Goal: Communication & Community: Answer question/provide support

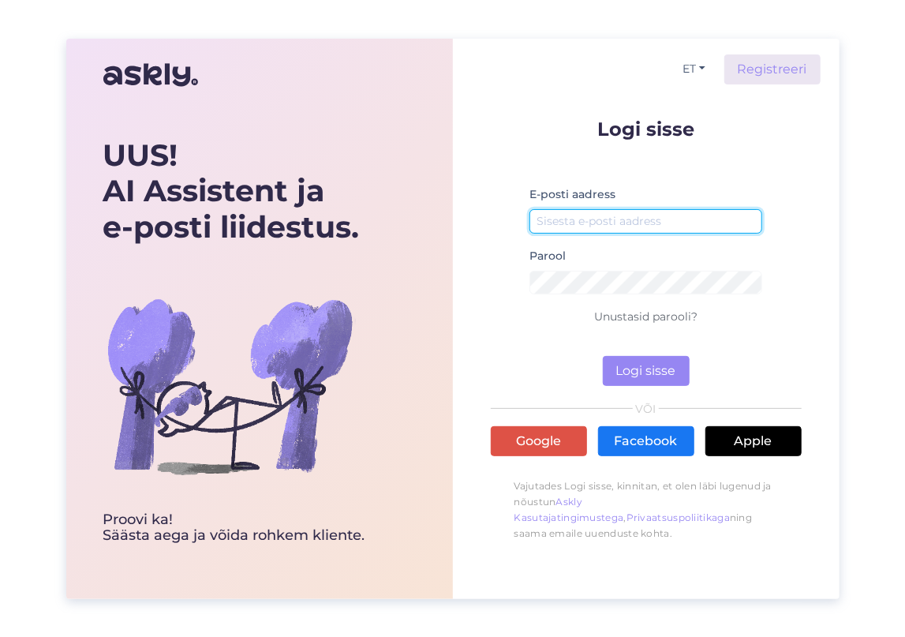
click at [600, 220] on input "email" at bounding box center [647, 221] width 234 height 24
click at [136, 24] on div "UUS! AI Assistent ja e-posti liidestus. Proovi ka! Säästa aega [PERSON_NAME] ro…" at bounding box center [452, 318] width 905 height 637
click at [642, 206] on div "E-posti aadress" at bounding box center [647, 216] width 234 height 62
click at [631, 216] on input "email" at bounding box center [647, 221] width 234 height 24
type input "[EMAIL_ADDRESS][DOMAIN_NAME]"
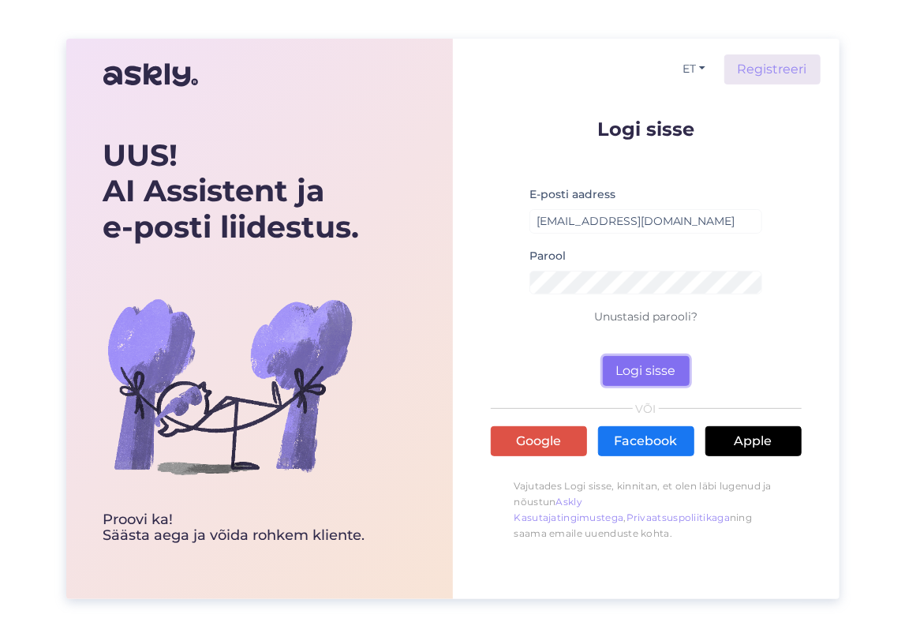
click at [646, 380] on button "Logi sisse" at bounding box center [646, 371] width 87 height 30
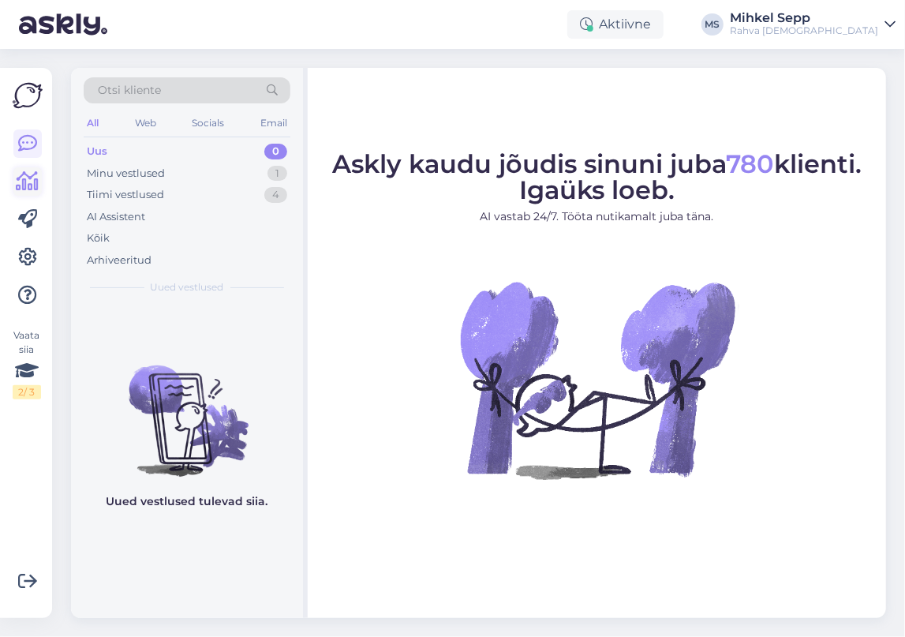
click at [27, 178] on icon at bounding box center [28, 181] width 23 height 19
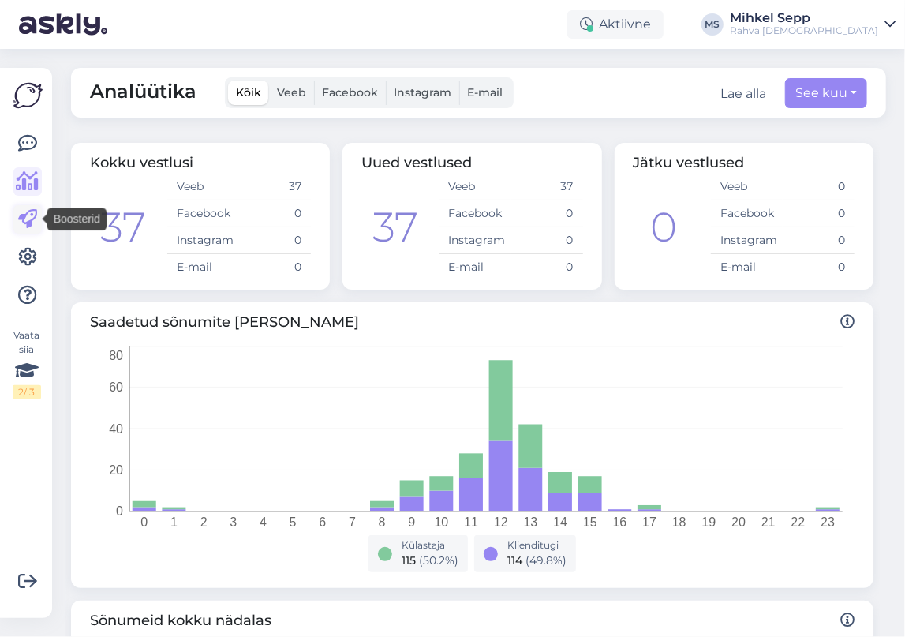
click at [27, 225] on icon at bounding box center [27, 219] width 19 height 19
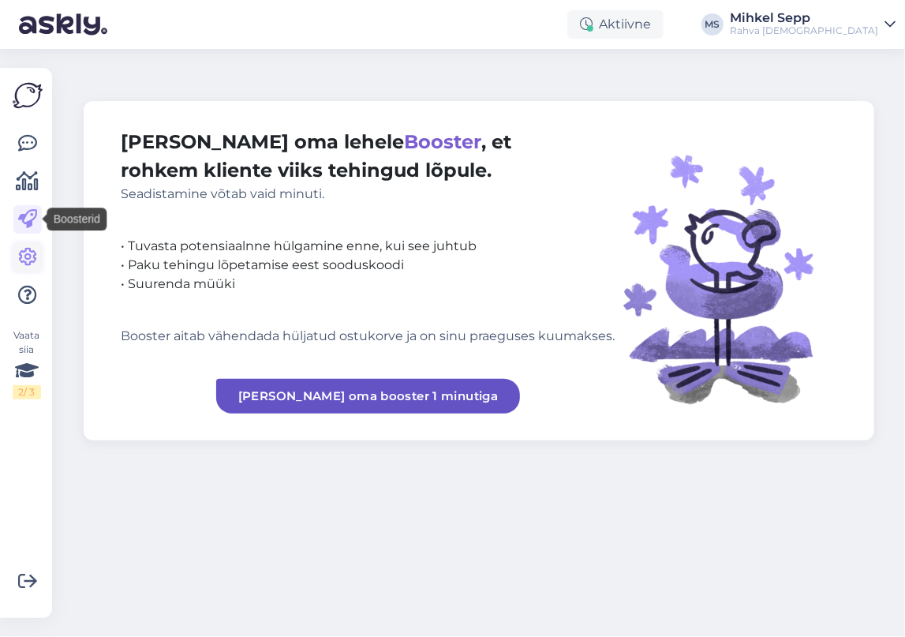
click at [28, 262] on icon at bounding box center [27, 257] width 19 height 19
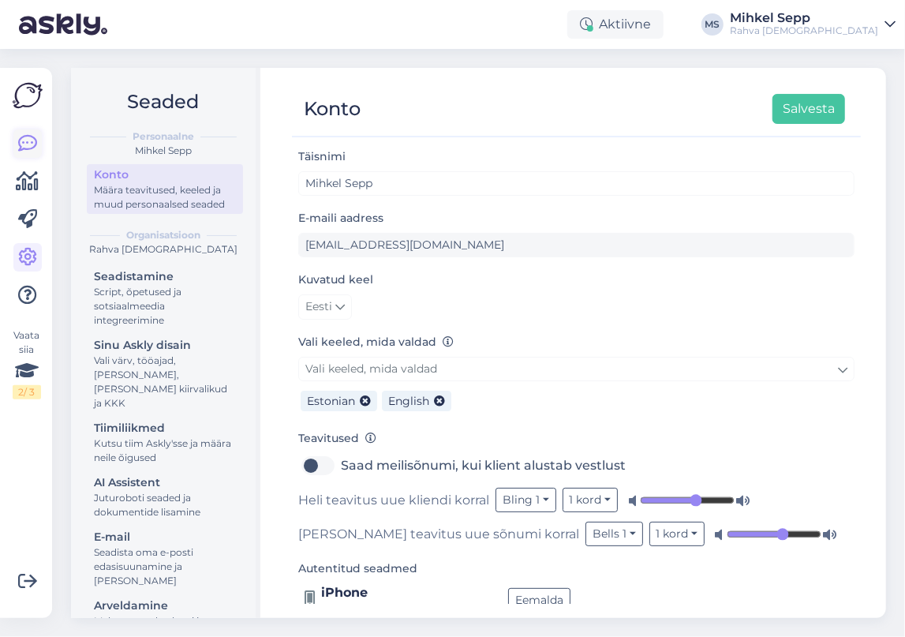
click at [32, 148] on icon at bounding box center [27, 143] width 19 height 19
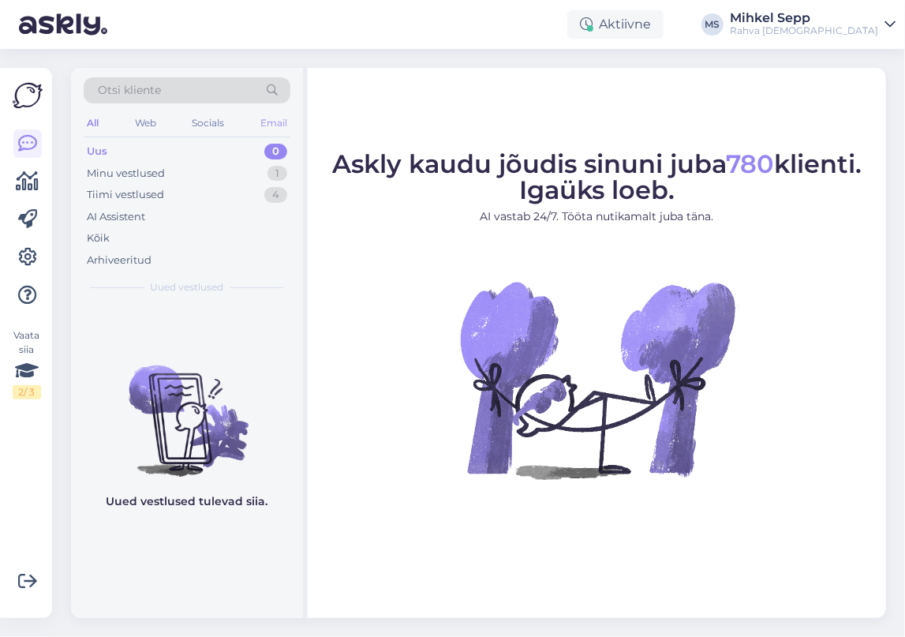
click at [279, 125] on div "Email" at bounding box center [273, 123] width 33 height 21
click at [212, 122] on div "Socials" at bounding box center [208, 123] width 39 height 21
click at [275, 119] on div "Email" at bounding box center [273, 123] width 33 height 21
click at [137, 172] on div "Minu vestlused" at bounding box center [126, 174] width 78 height 16
click at [111, 234] on div "Kõik" at bounding box center [187, 238] width 207 height 22
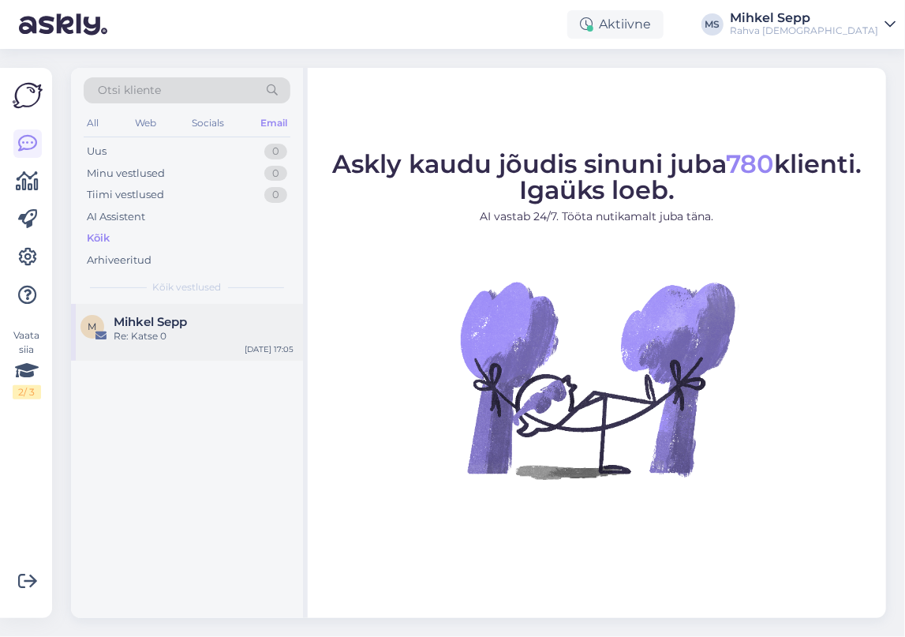
click at [150, 331] on div "Re: Katse 0" at bounding box center [204, 336] width 180 height 14
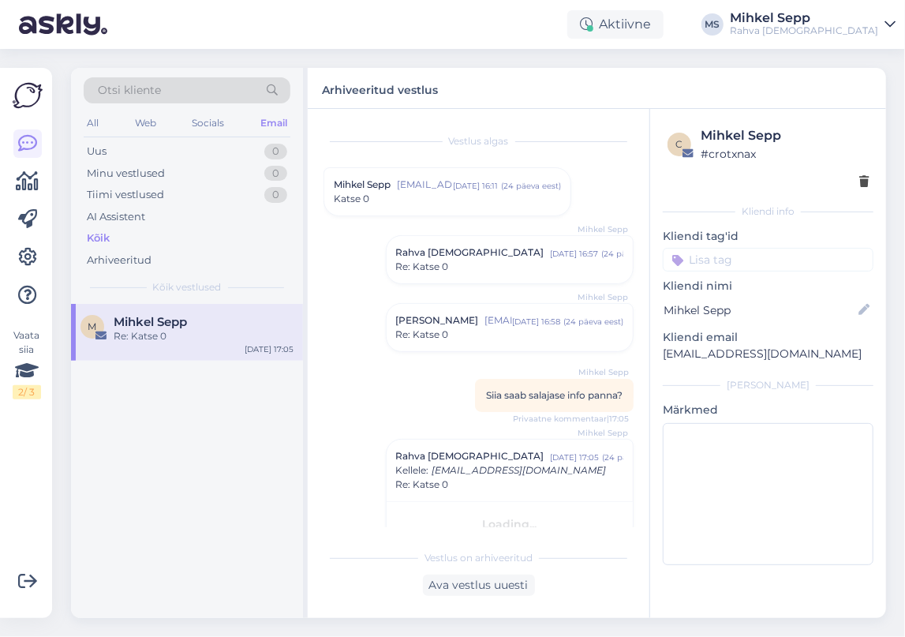
scroll to position [23, 0]
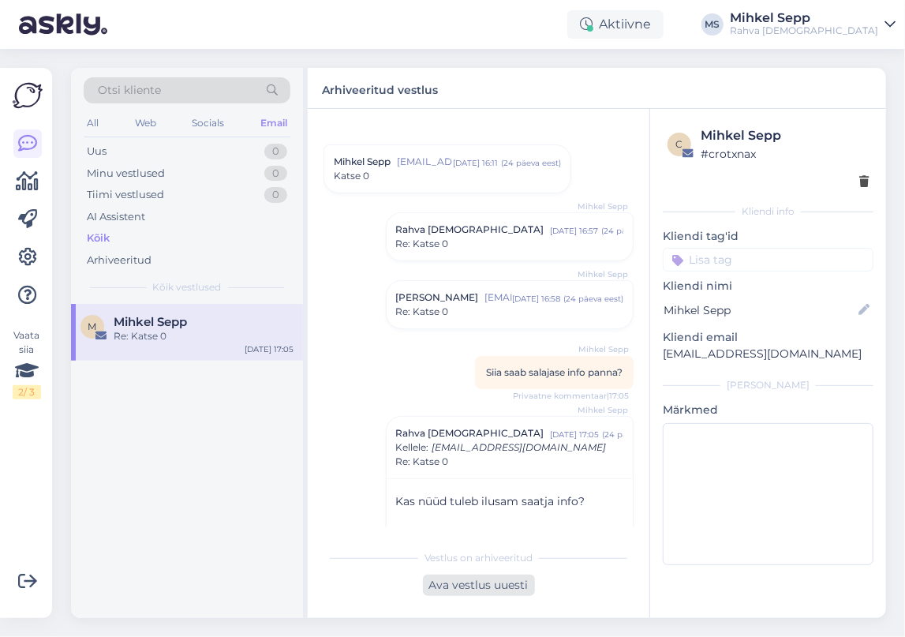
click at [456, 583] on div "Ava vestlus uuesti" at bounding box center [479, 585] width 112 height 21
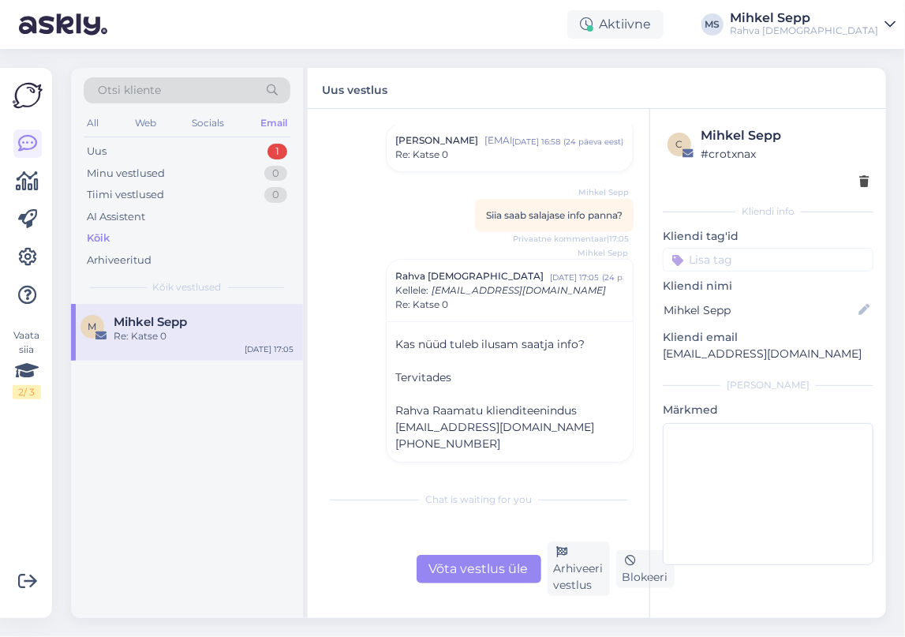
click at [502, 563] on div "Võta vestlus üle" at bounding box center [479, 569] width 125 height 28
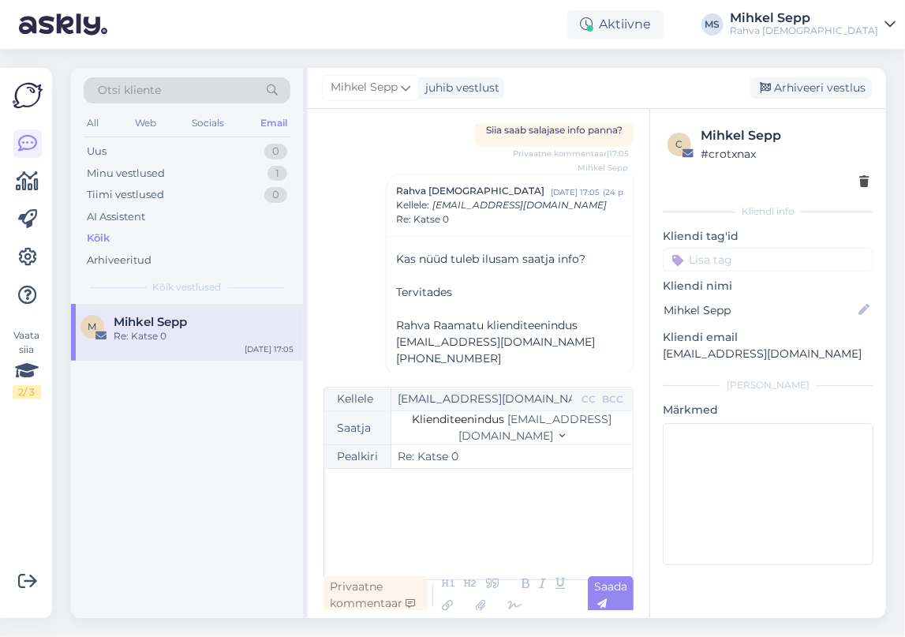
click at [431, 512] on div "﻿" at bounding box center [478, 524] width 293 height 95
click at [611, 596] on div "Saada" at bounding box center [611, 595] width 46 height 38
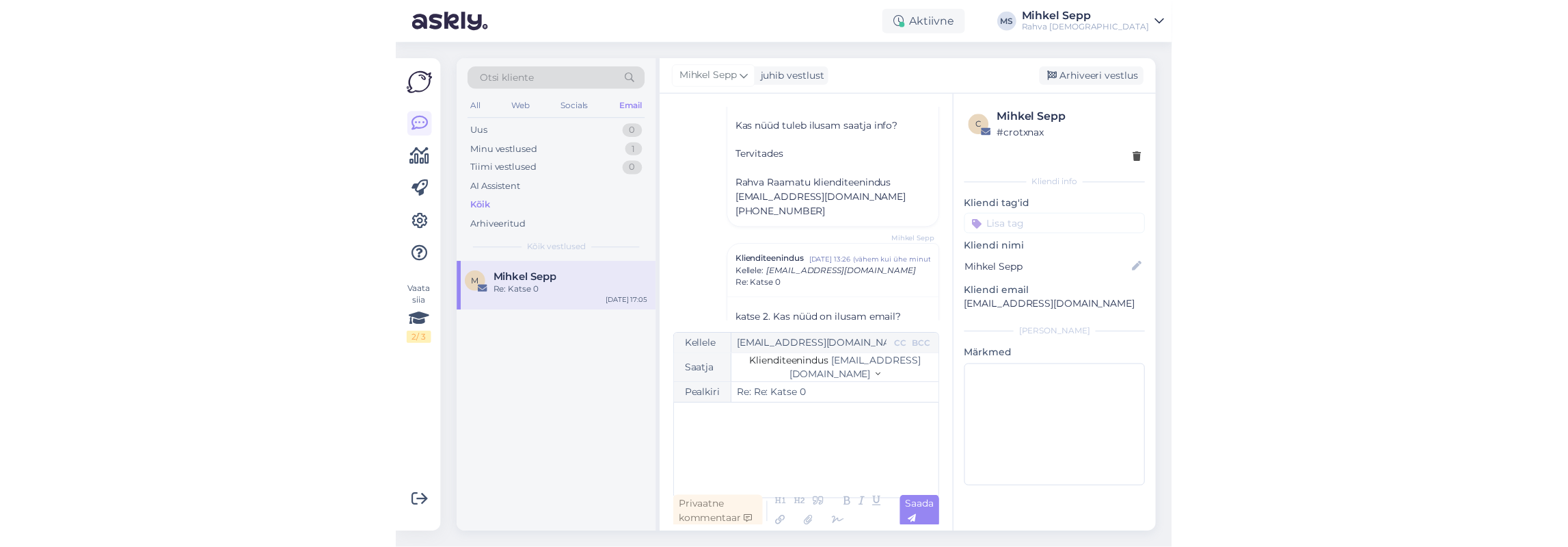
scroll to position [342, 0]
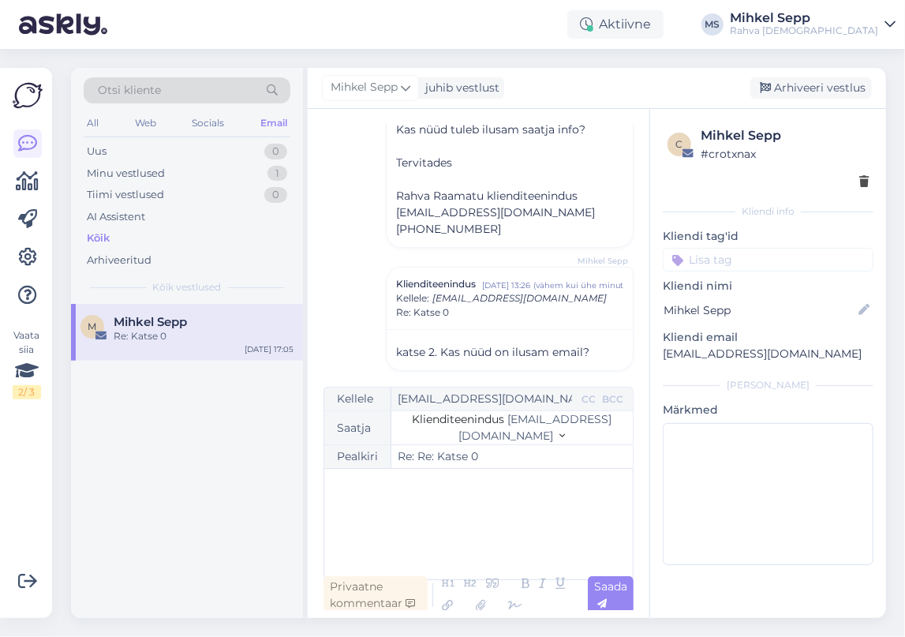
click at [604, 435] on button "Klienditeenindus [EMAIL_ADDRESS][DOMAIN_NAME]" at bounding box center [512, 427] width 229 height 33
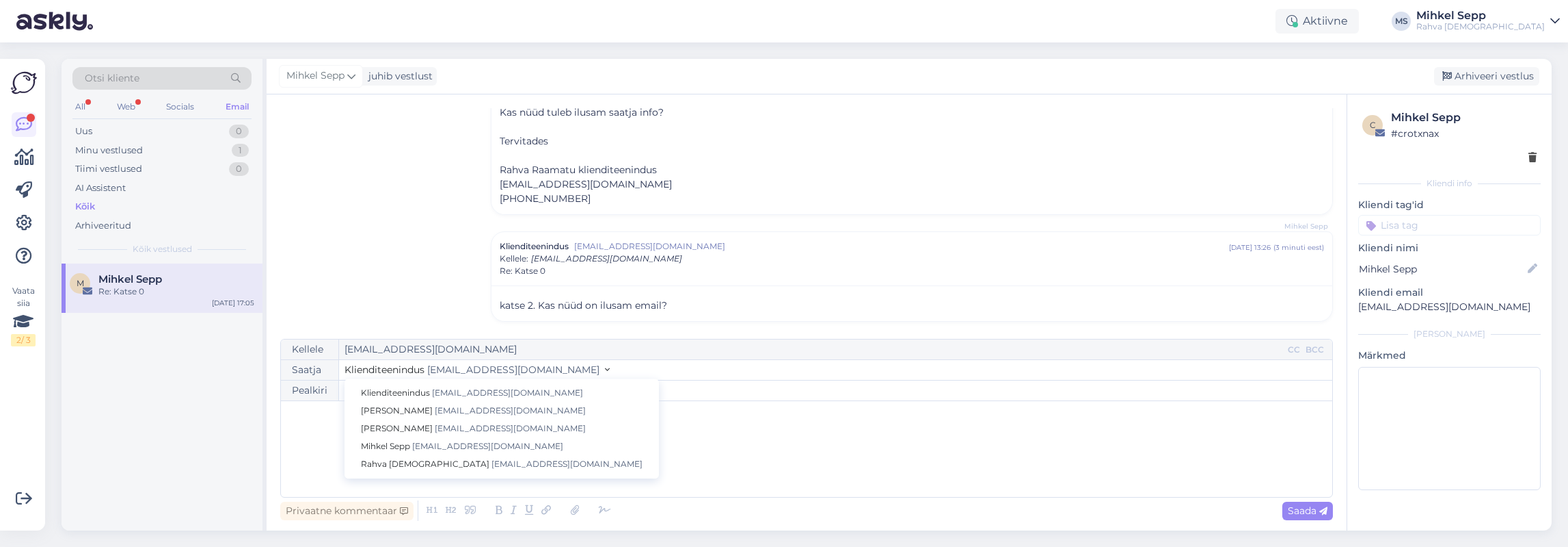
scroll to position [341, 0]
click at [357, 300] on div "Vestlus algas Mihkel Sepp [EMAIL_ADDRESS][PERSON_NAME][DOMAIN_NAME] [DATE] 16:1…" at bounding box center [813, 218] width 1066 height 218
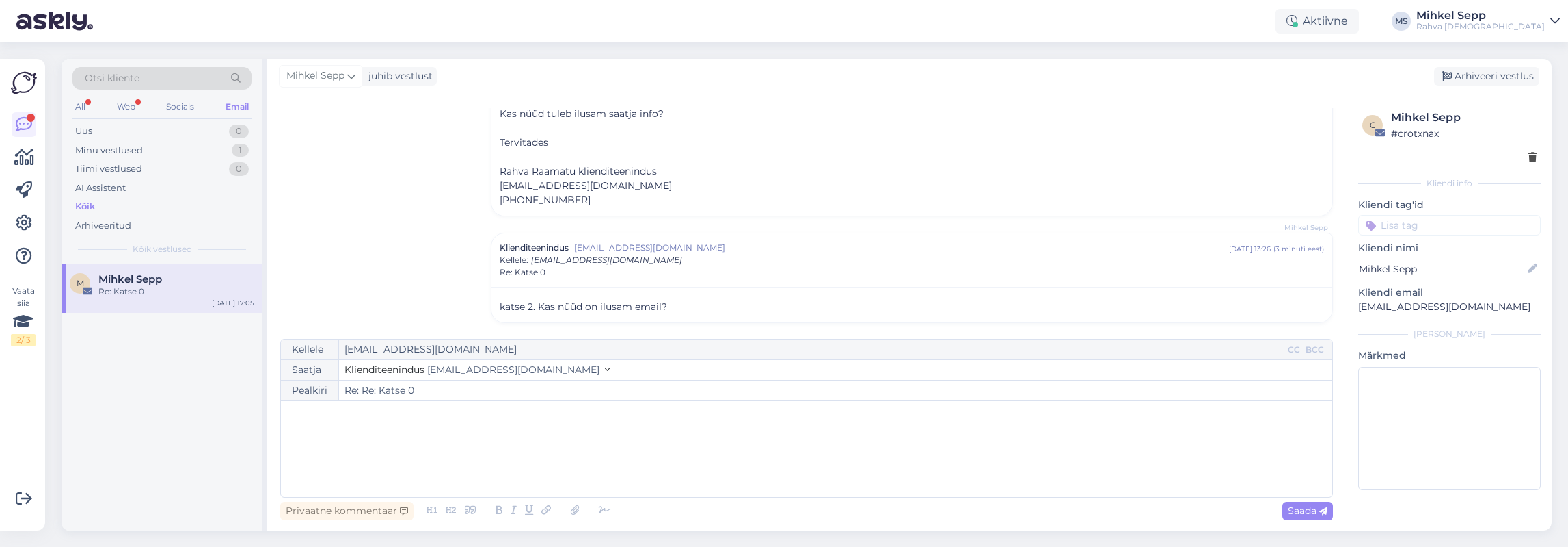
click at [605, 373] on icon at bounding box center [607, 369] width 5 height 10
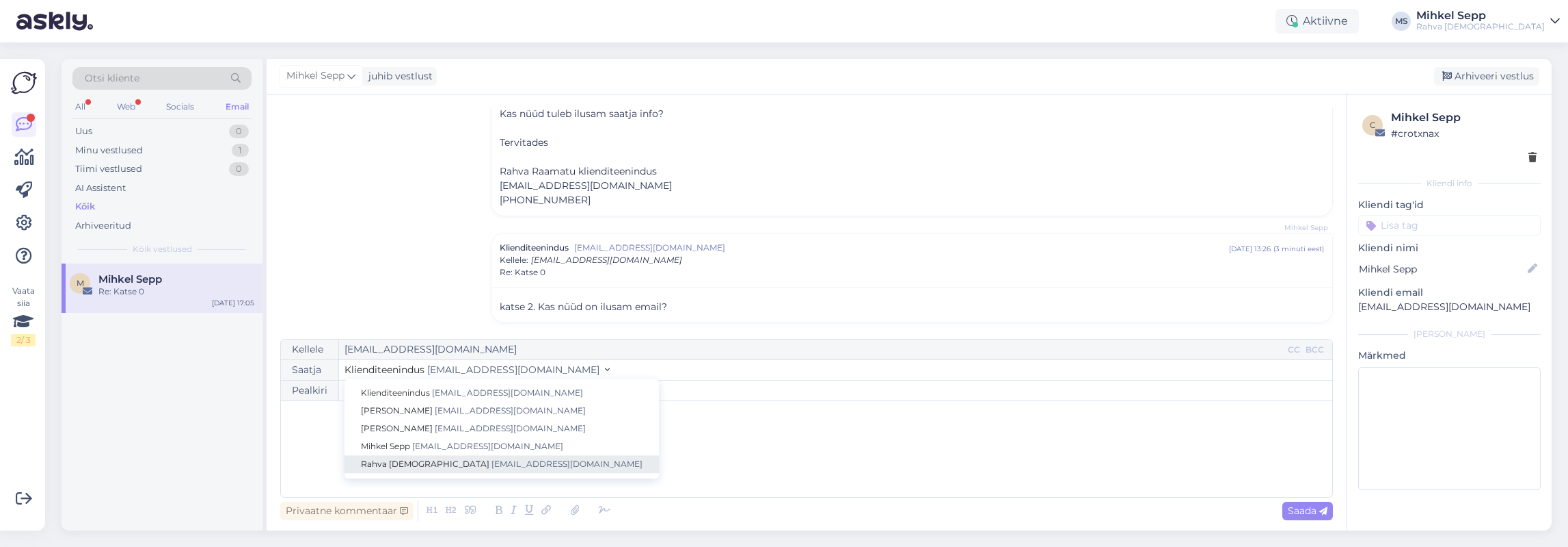
click at [491, 469] on span "[EMAIL_ADDRESS][DOMAIN_NAME]" at bounding box center [567, 464] width 151 height 10
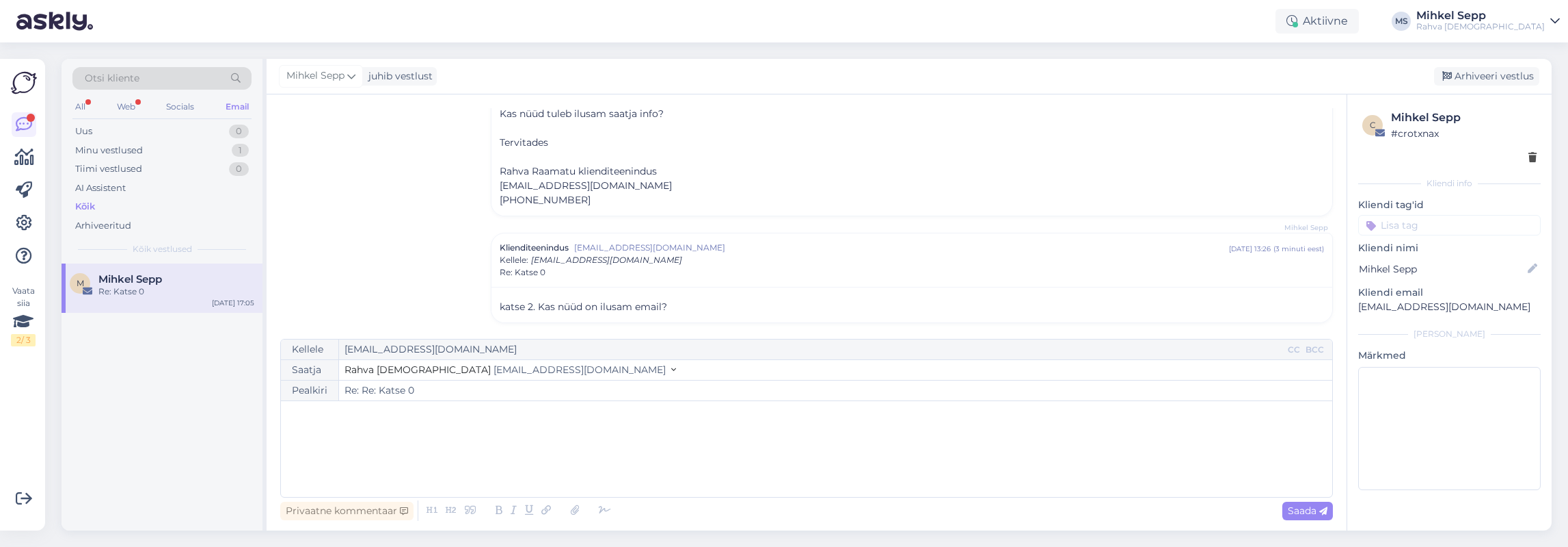
click at [433, 453] on div "﻿" at bounding box center [807, 448] width 1038 height 82
click at [783, 512] on span "Saada" at bounding box center [1308, 511] width 40 height 12
type input "Re: Re: Katse 0"
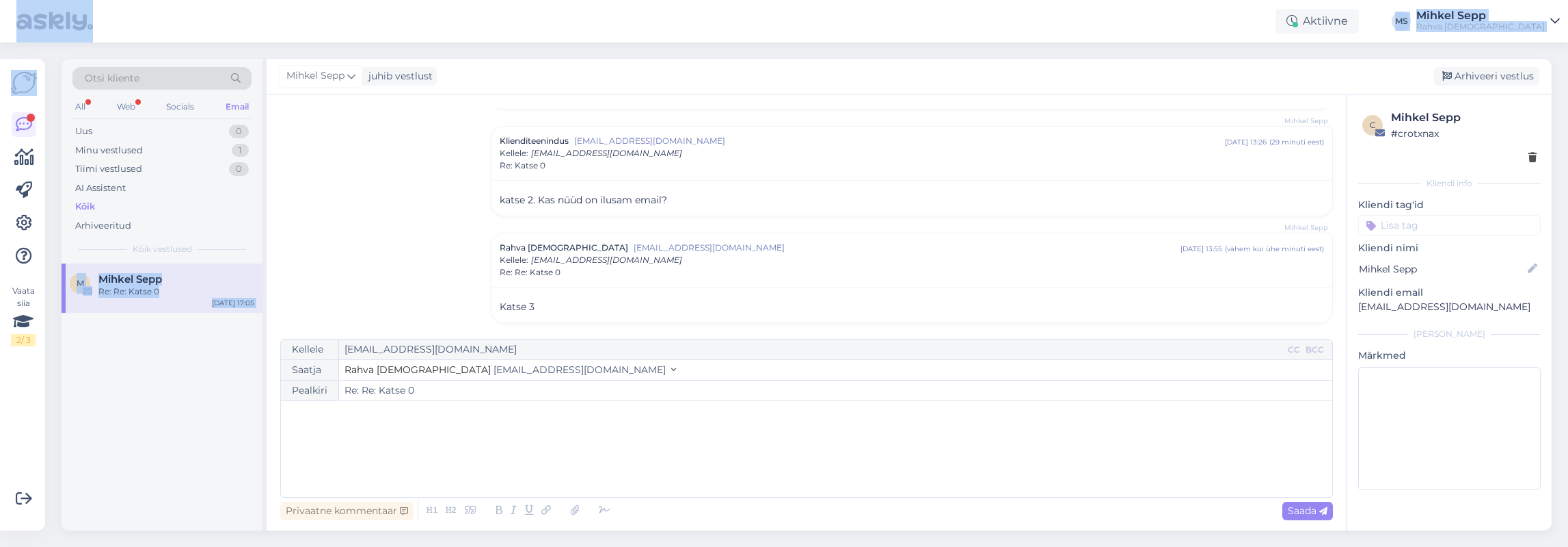
click at [431, 26] on div "Aktiivne [PERSON_NAME] [PERSON_NAME] Rahva Raamat Vaata siia 2 / 3 Võimalused V…" at bounding box center [784, 273] width 1568 height 547
click at [196, 399] on div "M Mihkel Sepp Re: Re: Katse 0 [DATE] 17:05" at bounding box center [162, 397] width 201 height 267
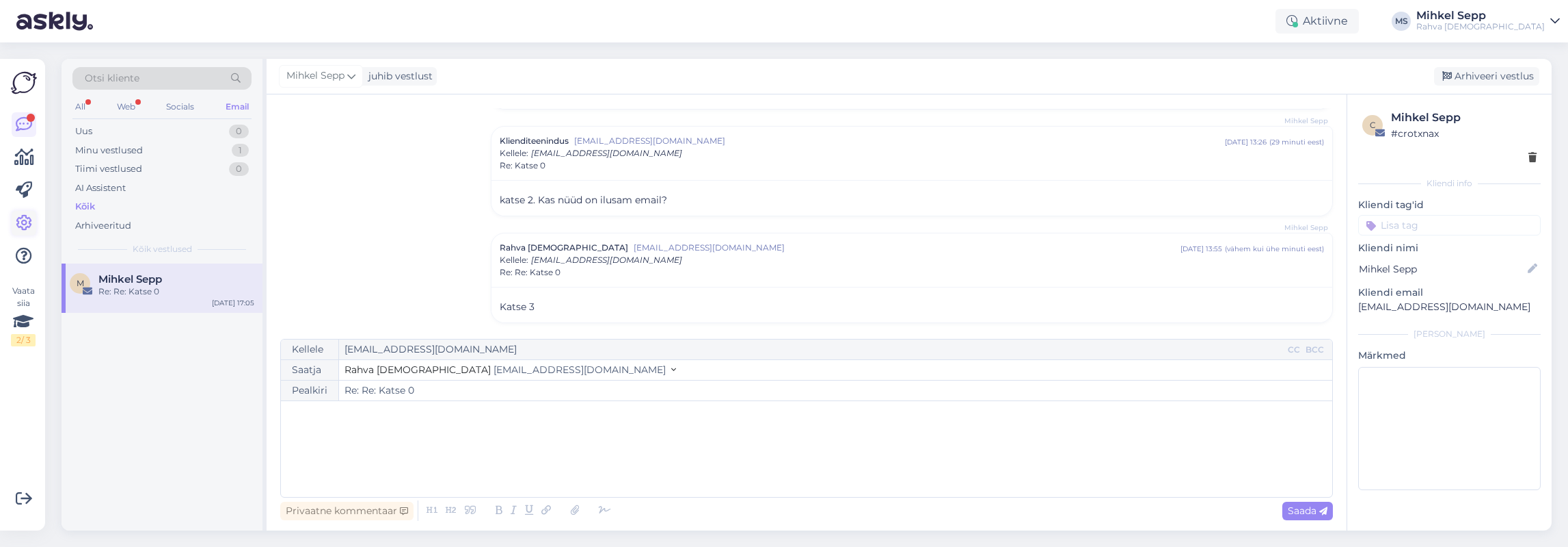
click at [22, 218] on icon at bounding box center [23, 223] width 16 height 16
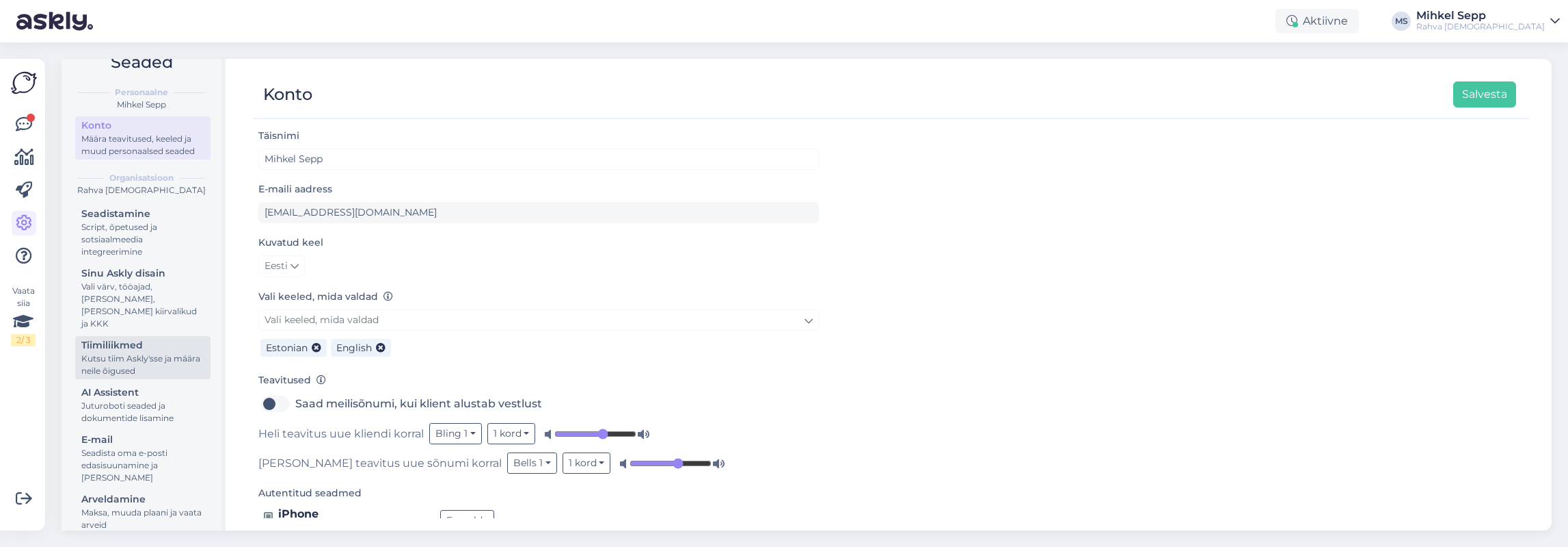
scroll to position [41, 0]
